Goal: Find contact information: Obtain details needed to contact an individual or organization

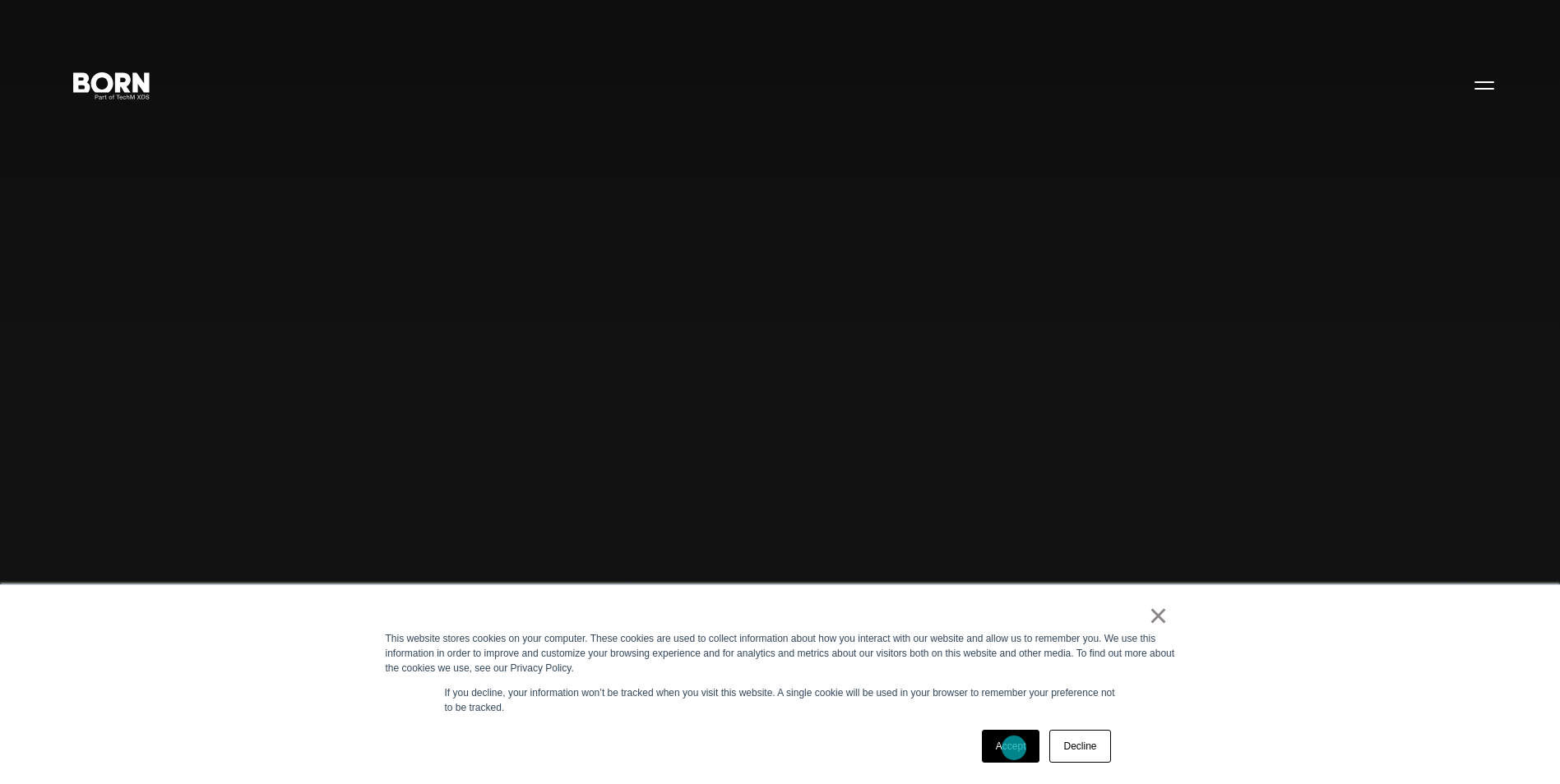
click at [1015, 748] on link "Accept" at bounding box center [1011, 746] width 58 height 33
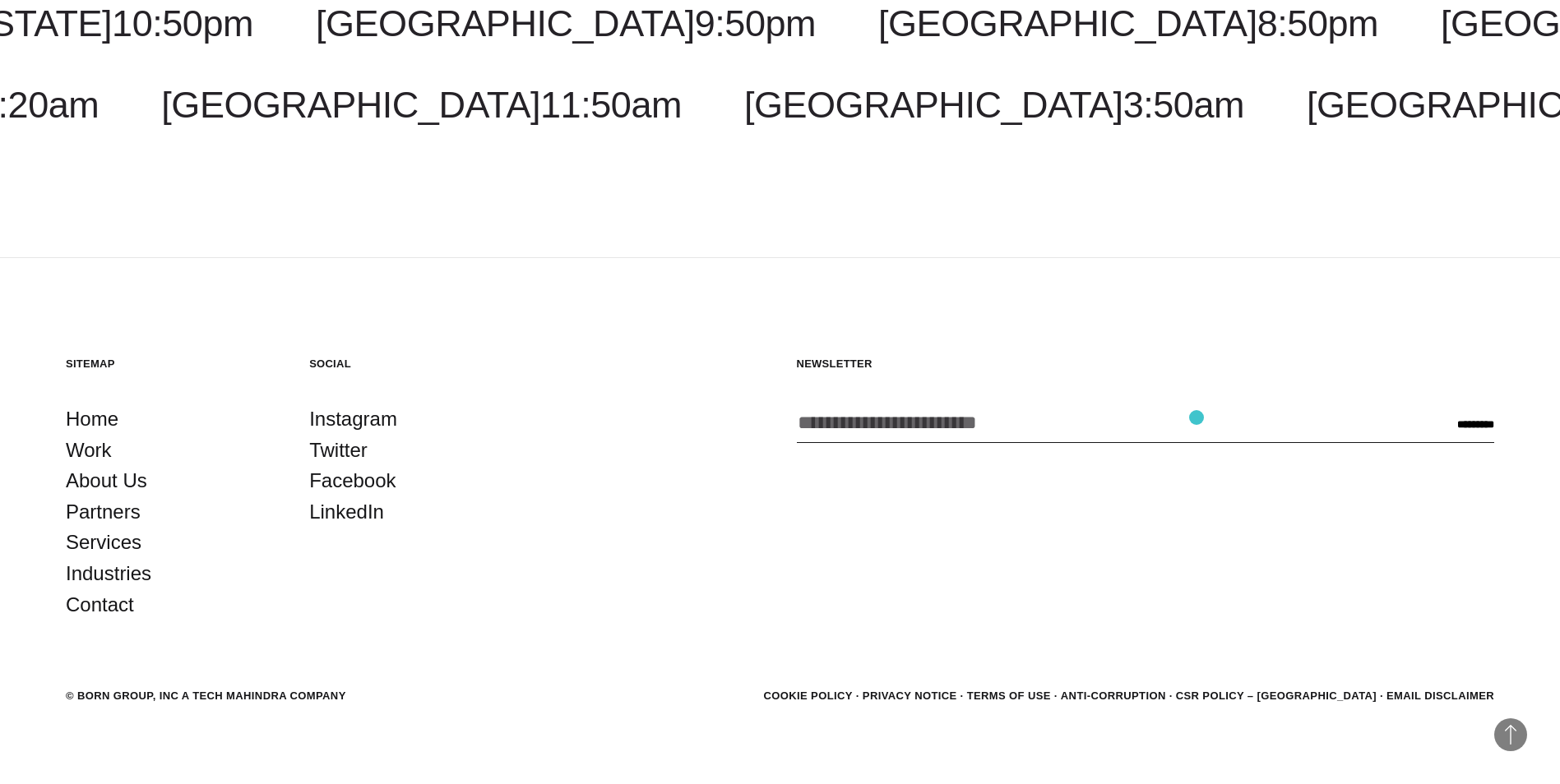
scroll to position [5361, 0]
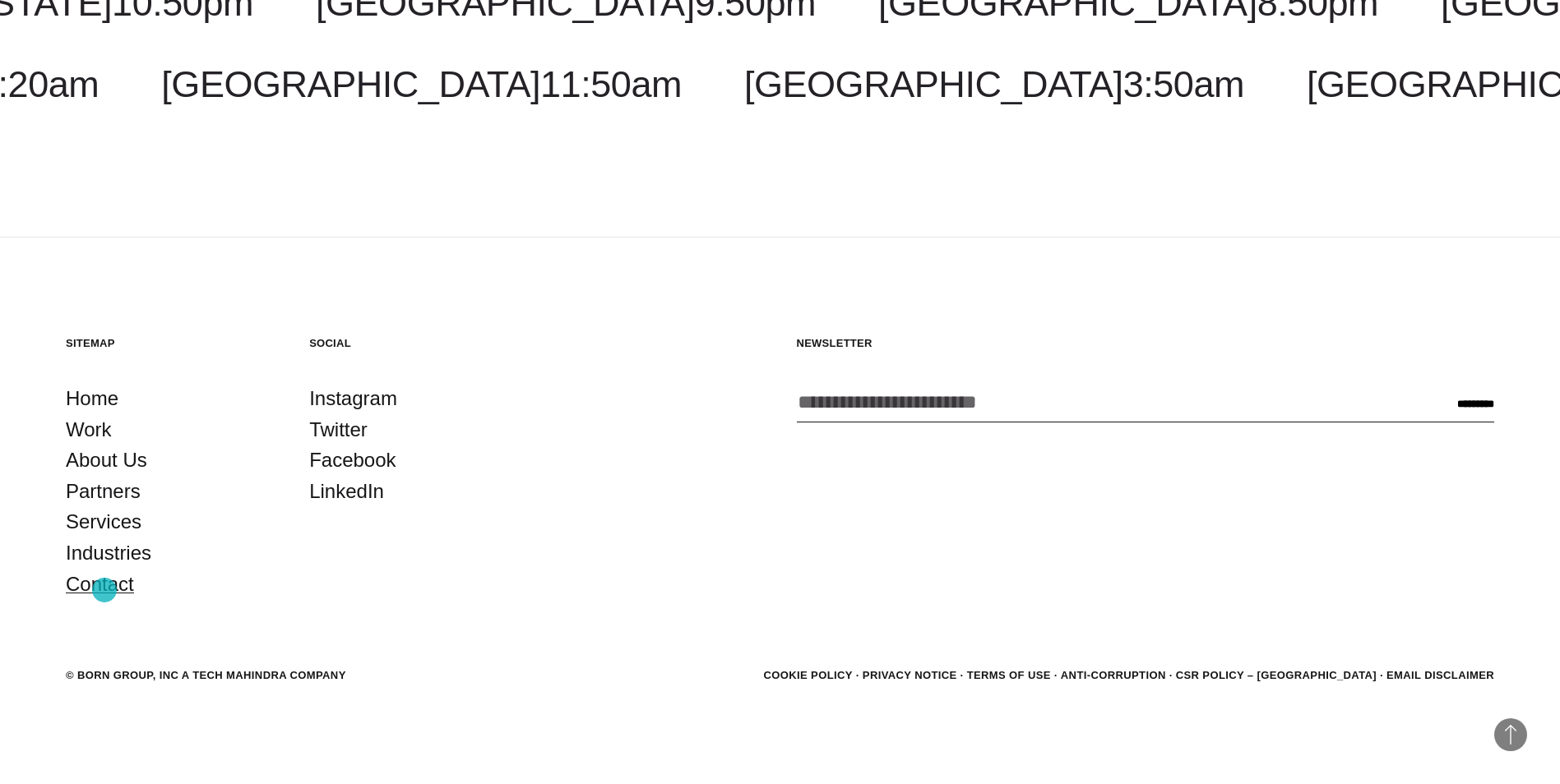
click at [105, 590] on link "Contact" at bounding box center [100, 585] width 68 height 31
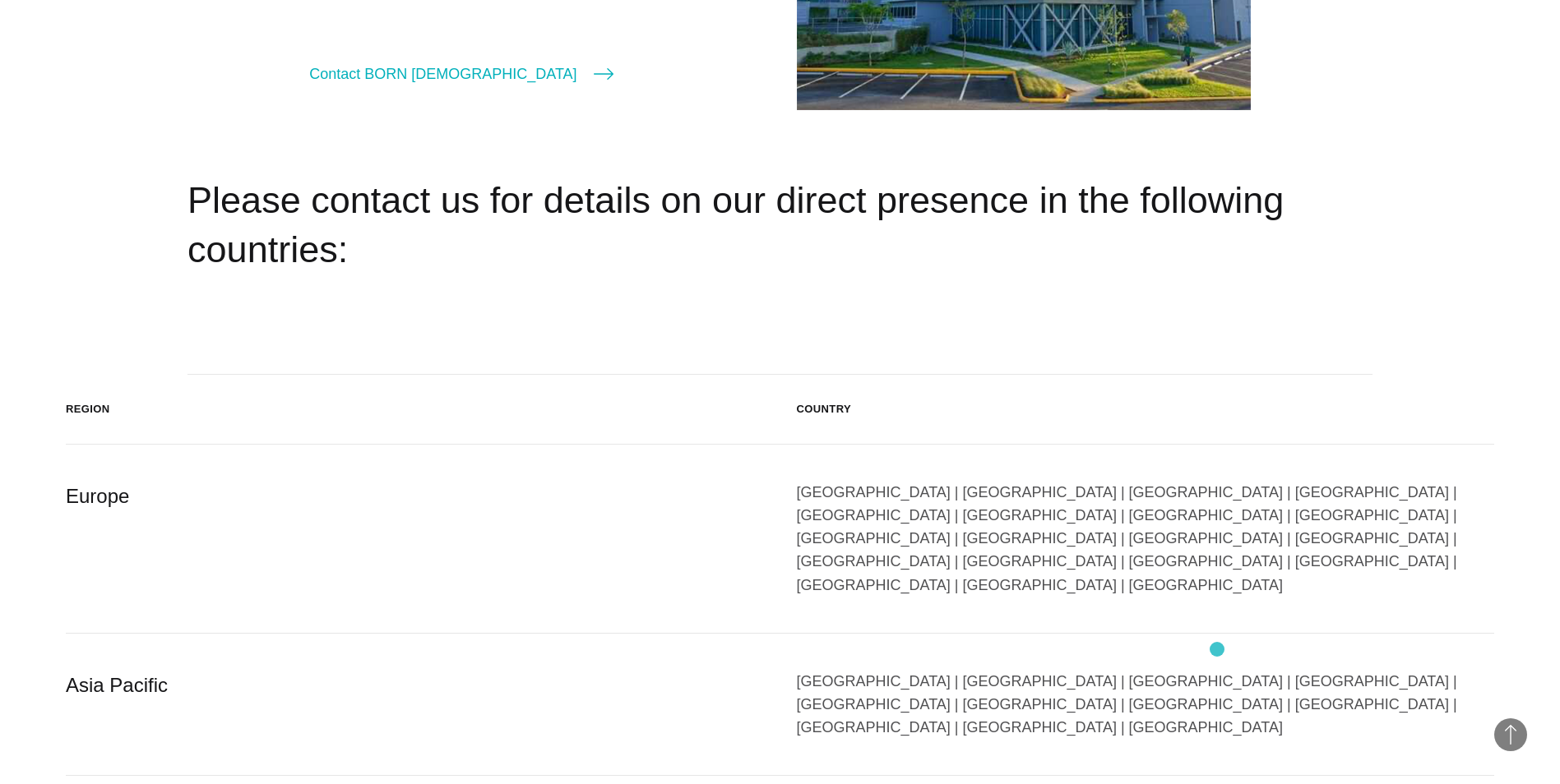
scroll to position [2631, 0]
click at [1219, 669] on div "[GEOGRAPHIC_DATA] | [GEOGRAPHIC_DATA] | [GEOGRAPHIC_DATA] | [GEOGRAPHIC_DATA] |…" at bounding box center [1146, 703] width 698 height 70
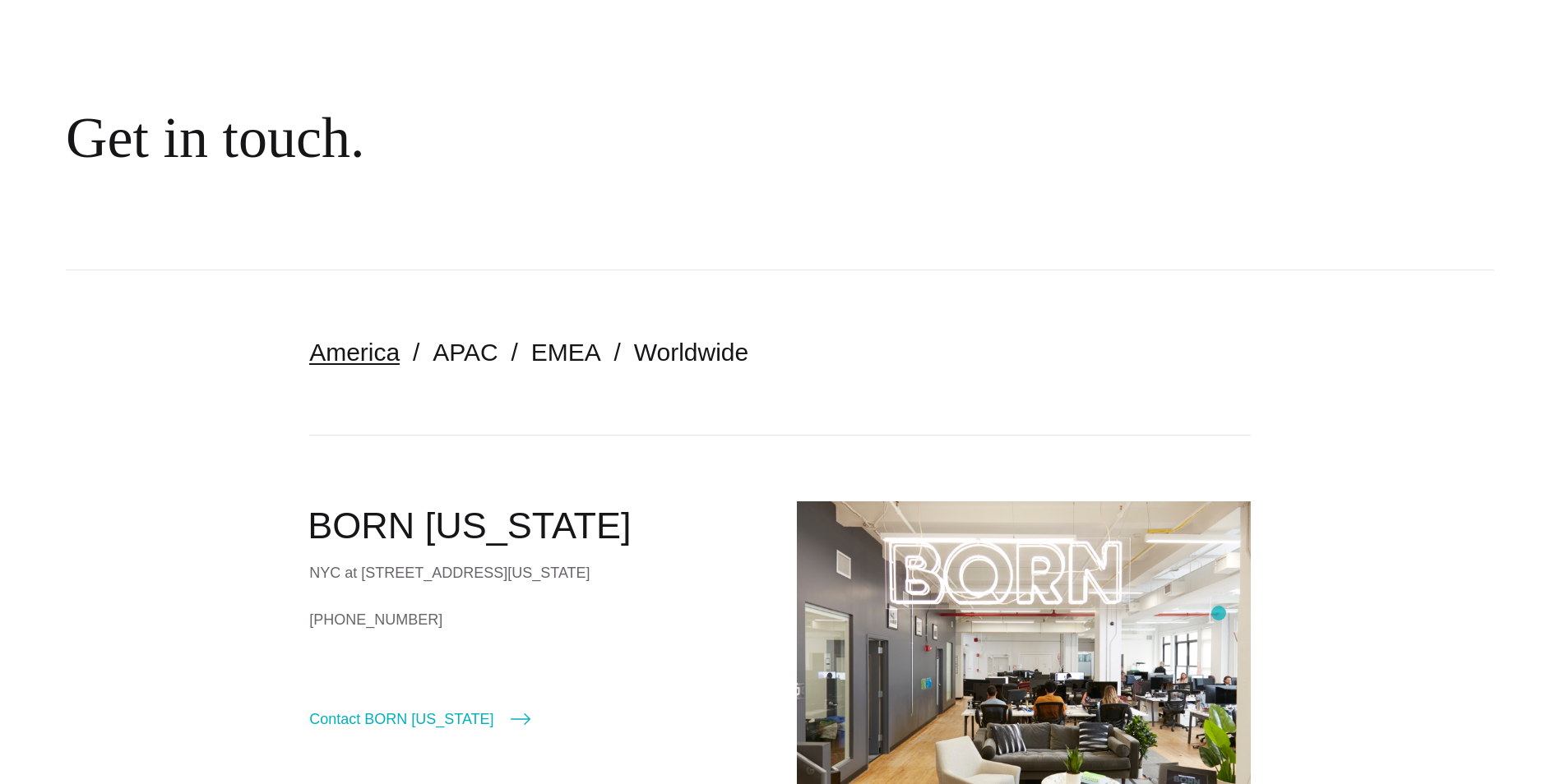
scroll to position [0, 0]
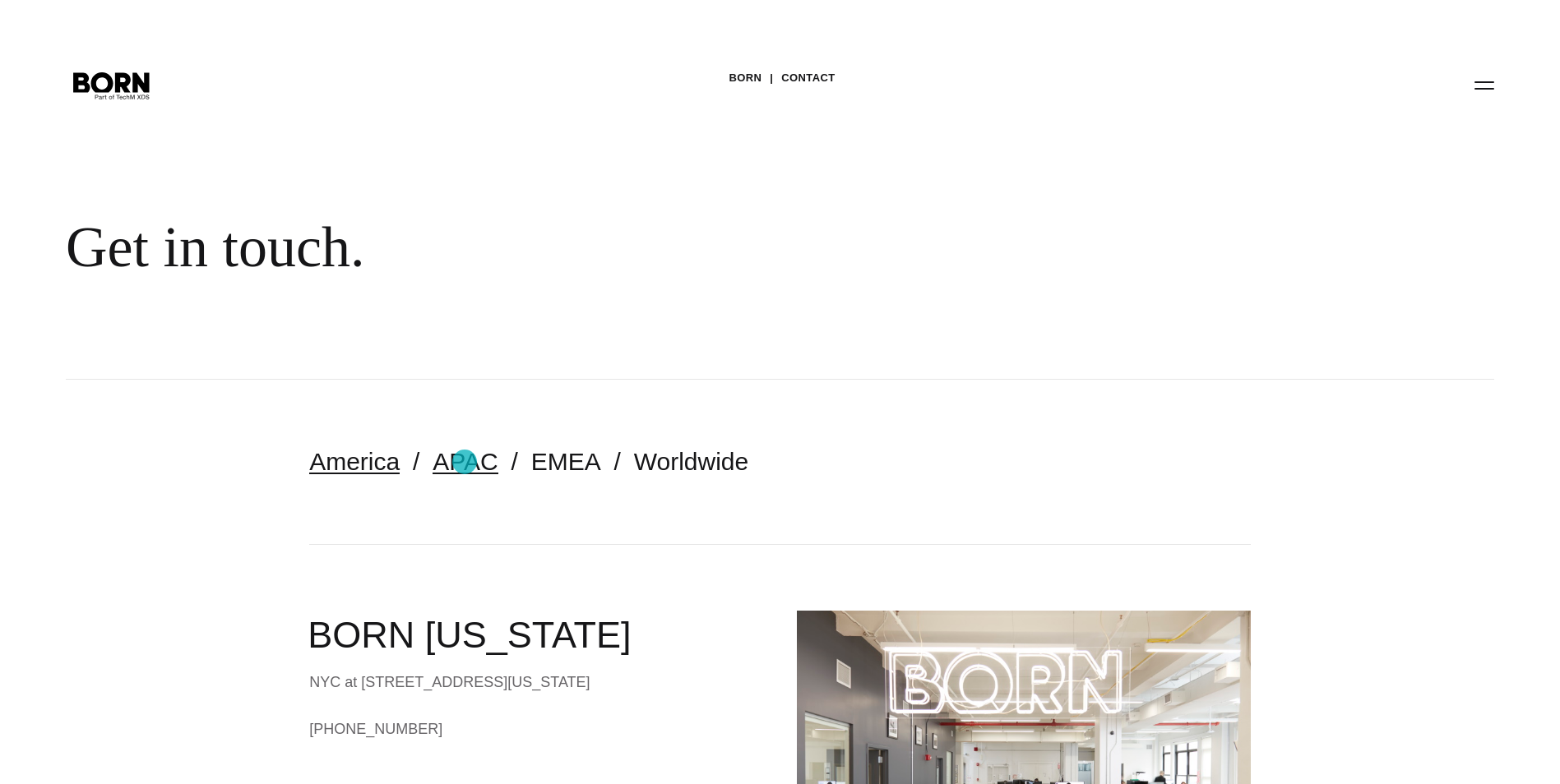
click at [465, 462] on link "APAC" at bounding box center [466, 462] width 65 height 27
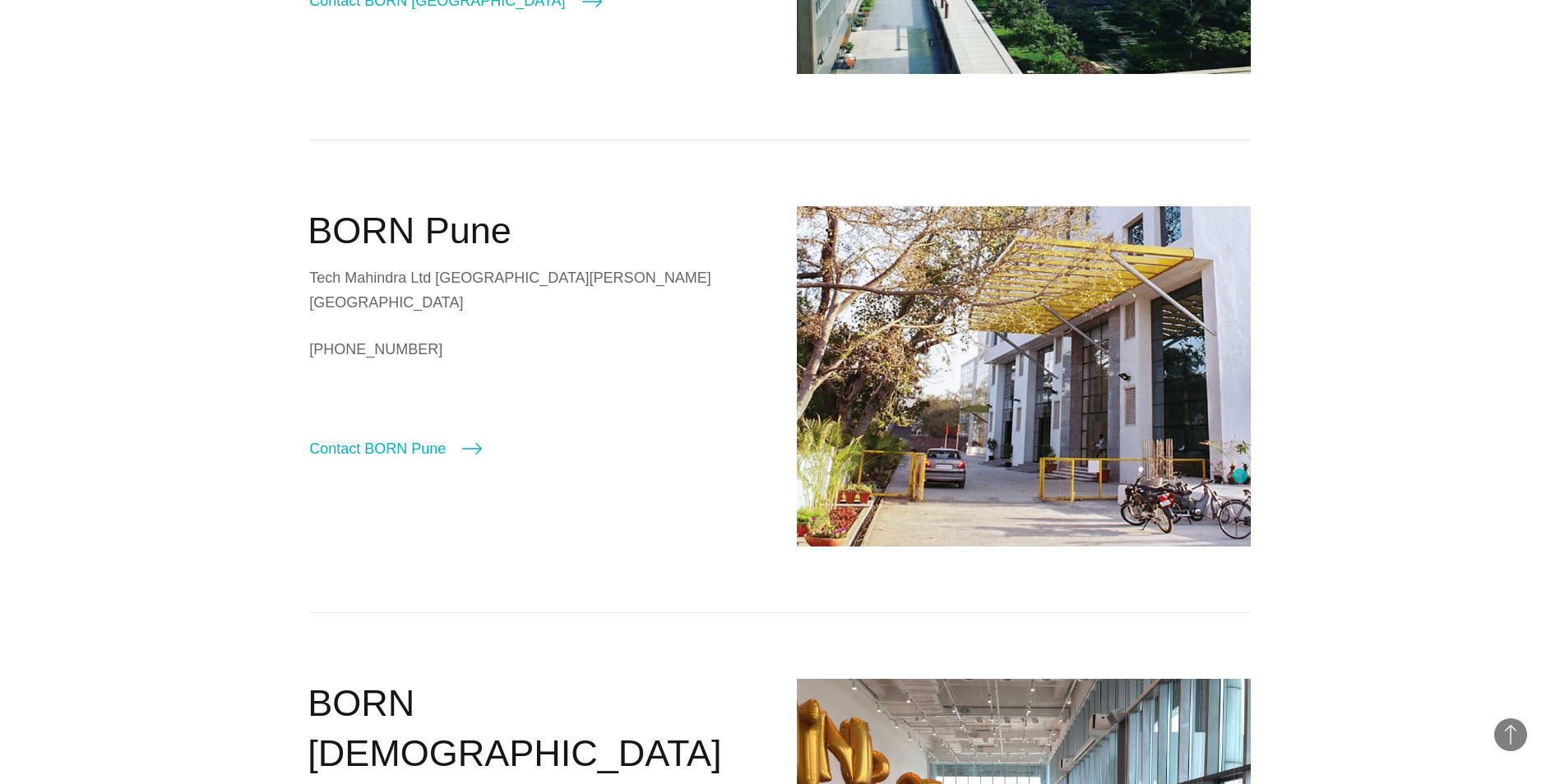
scroll to position [1206, 0]
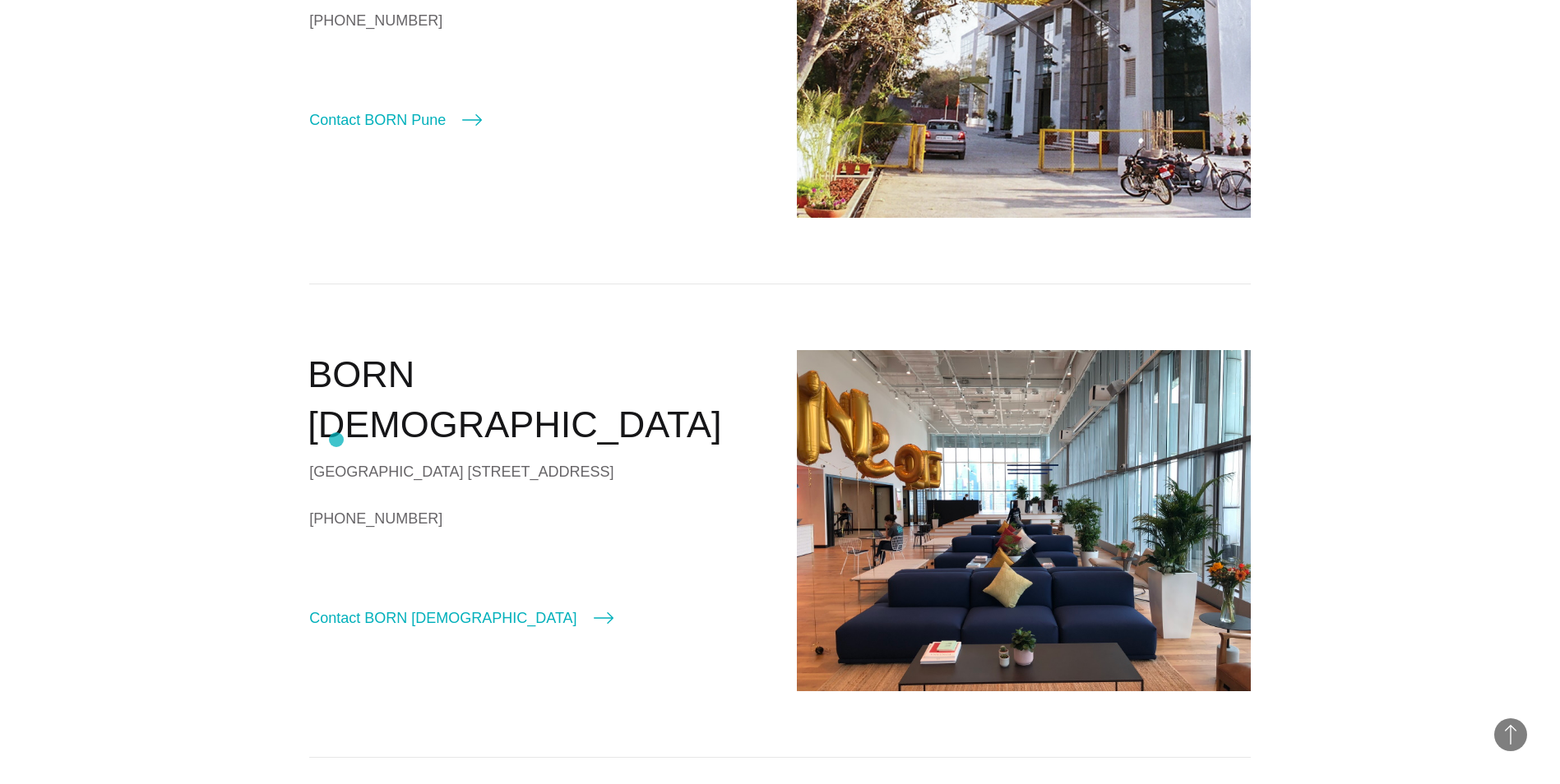
click at [337, 459] on div "Suntec Tower 5 #17-01 5 Temasek Blvd Singapore 038985" at bounding box center [536, 471] width 454 height 25
drag, startPoint x: 337, startPoint y: 440, endPoint x: 391, endPoint y: 457, distance: 56.6
click at [391, 459] on div "Suntec Tower 5 #17-01 5 Temasek Blvd Singapore 038985" at bounding box center [536, 471] width 454 height 25
drag, startPoint x: 312, startPoint y: 435, endPoint x: 427, endPoint y: 514, distance: 139.5
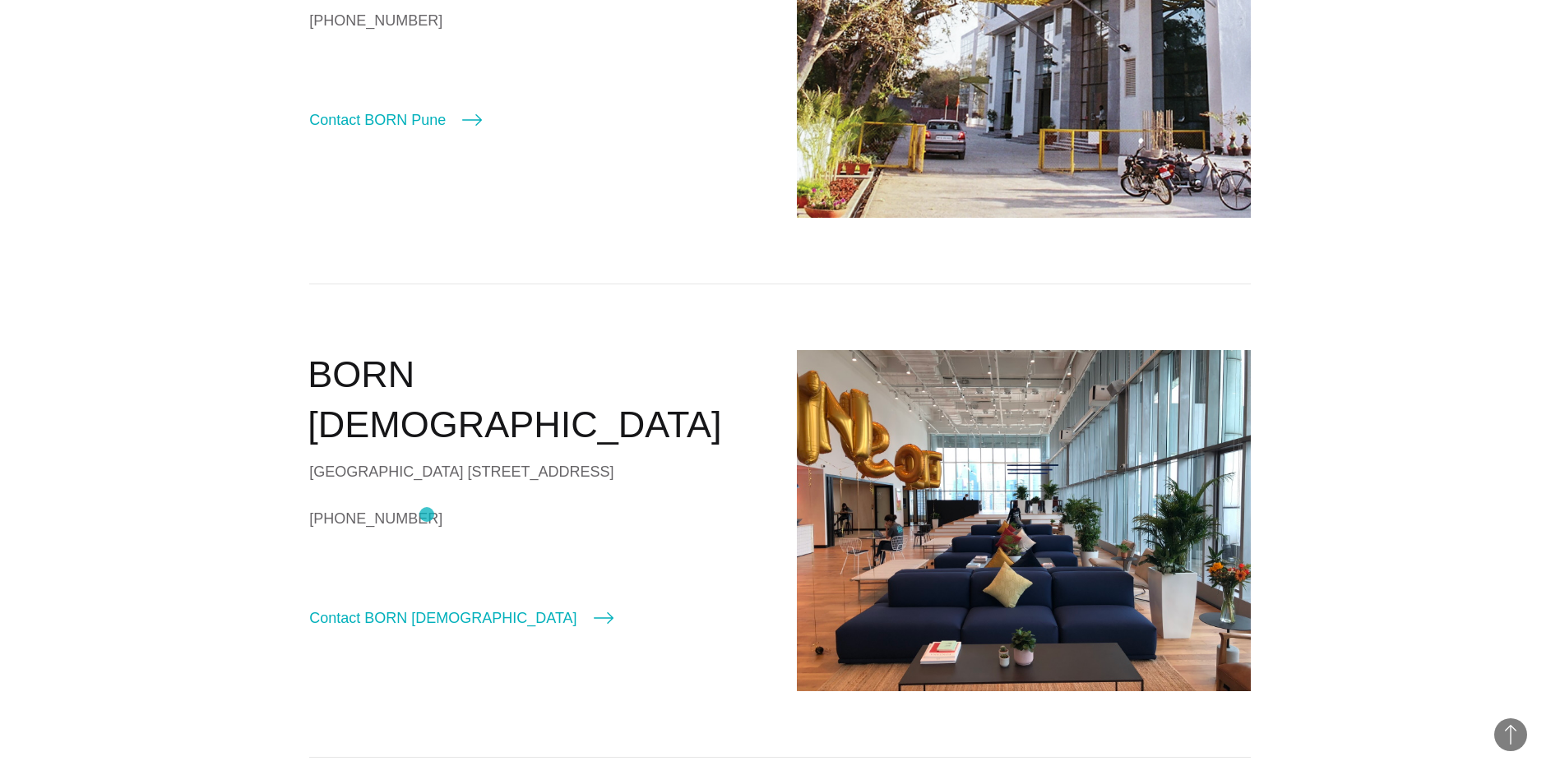
click at [427, 484] on div "Suntec Tower 5 #17-01 5 Temasek Blvd Singapore 038985" at bounding box center [536, 471] width 454 height 25
drag, startPoint x: 427, startPoint y: 514, endPoint x: 363, endPoint y: 499, distance: 65.7
copy div "Suntec Tower 5 #17-01 5 Temasek Blvd Singapore 038985"
